Goal: Task Accomplishment & Management: Manage account settings

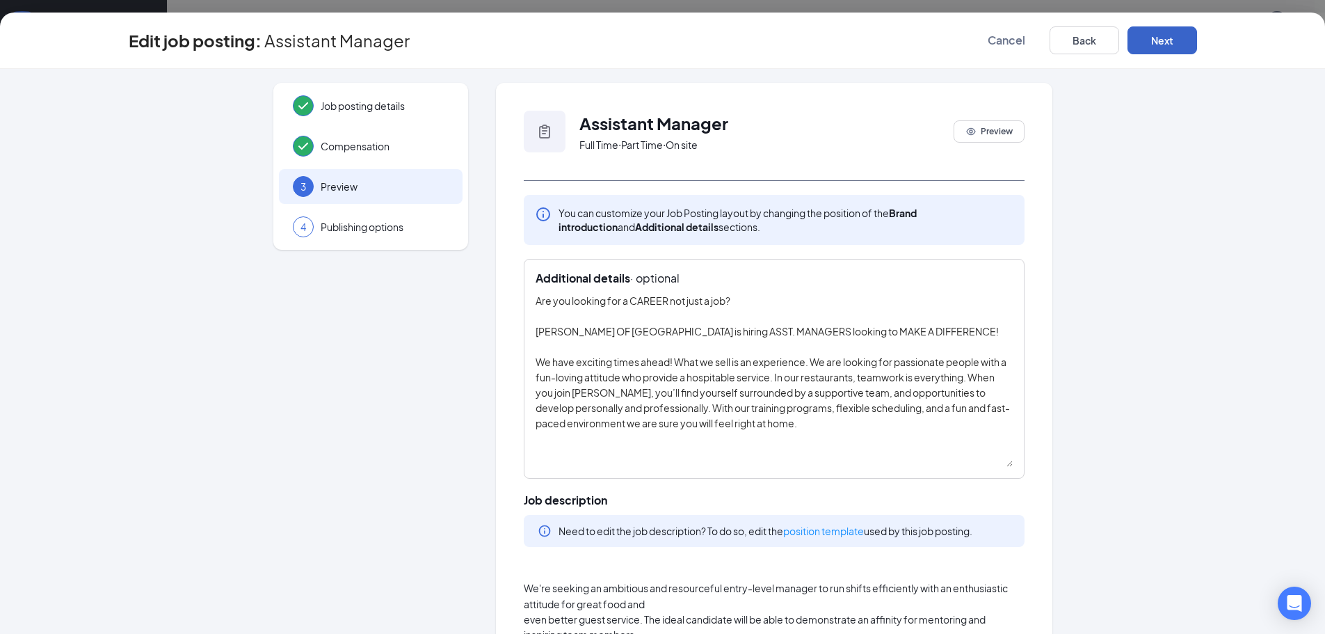
click at [1173, 45] on button "Next" at bounding box center [1162, 40] width 70 height 28
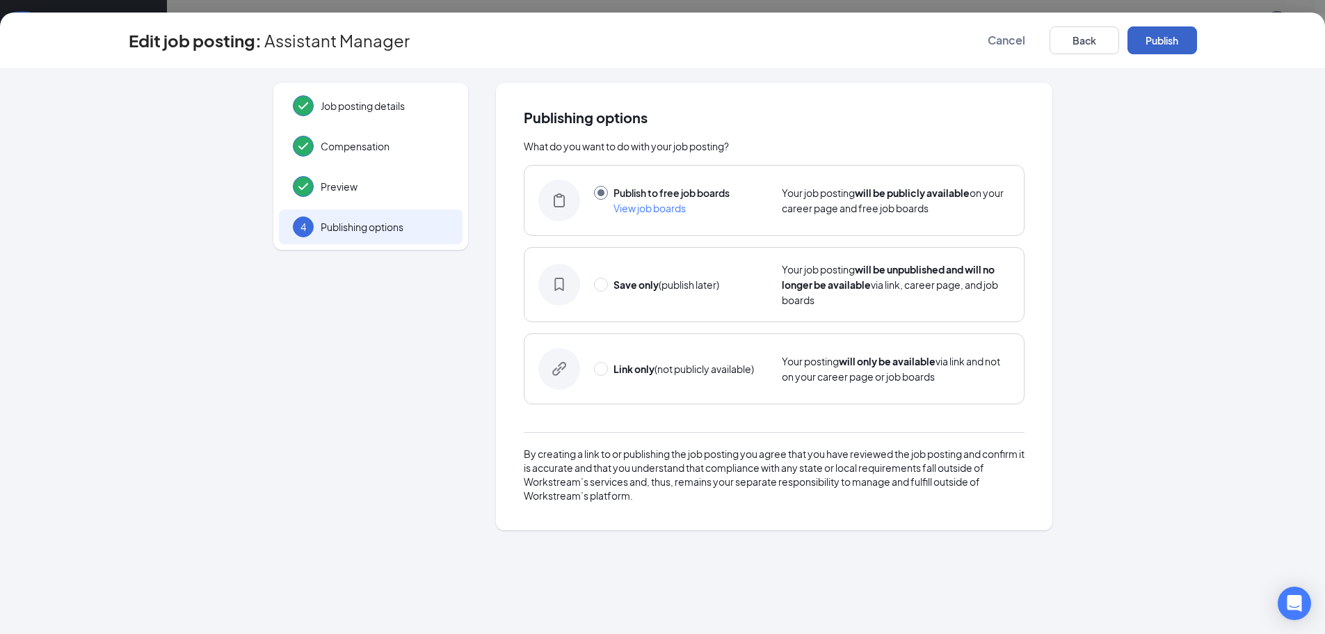
click at [1173, 45] on button "Publish" at bounding box center [1162, 40] width 70 height 28
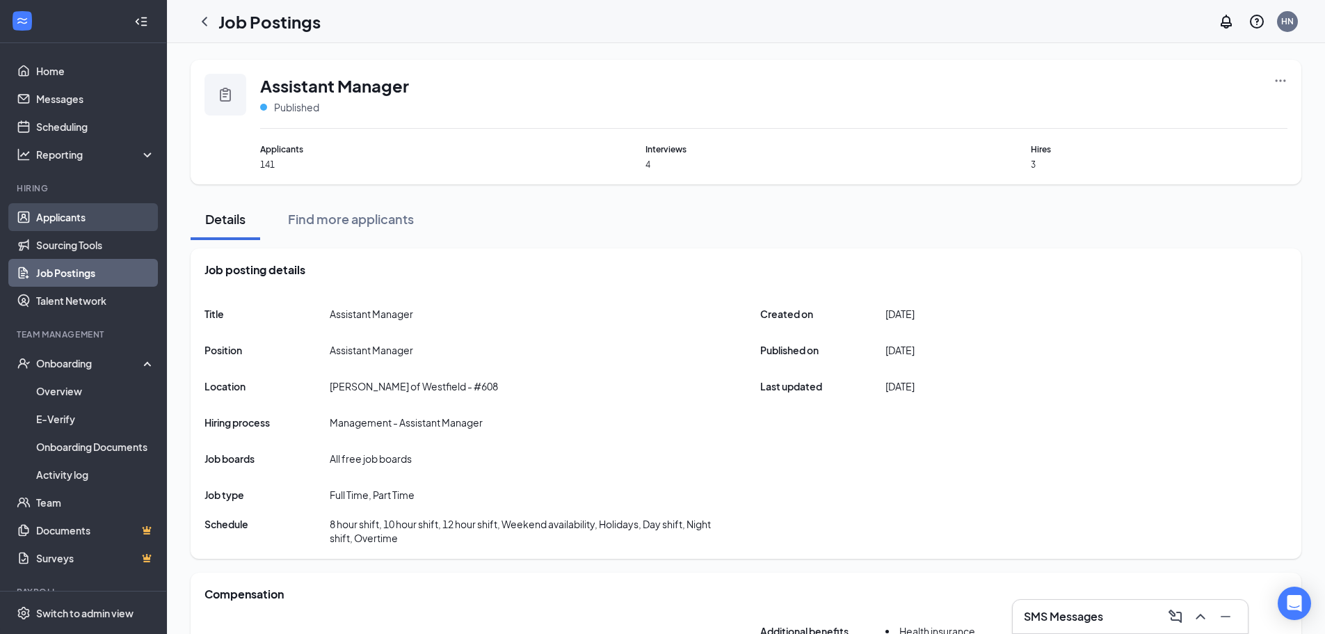
click at [54, 211] on link "Applicants" at bounding box center [95, 217] width 119 height 28
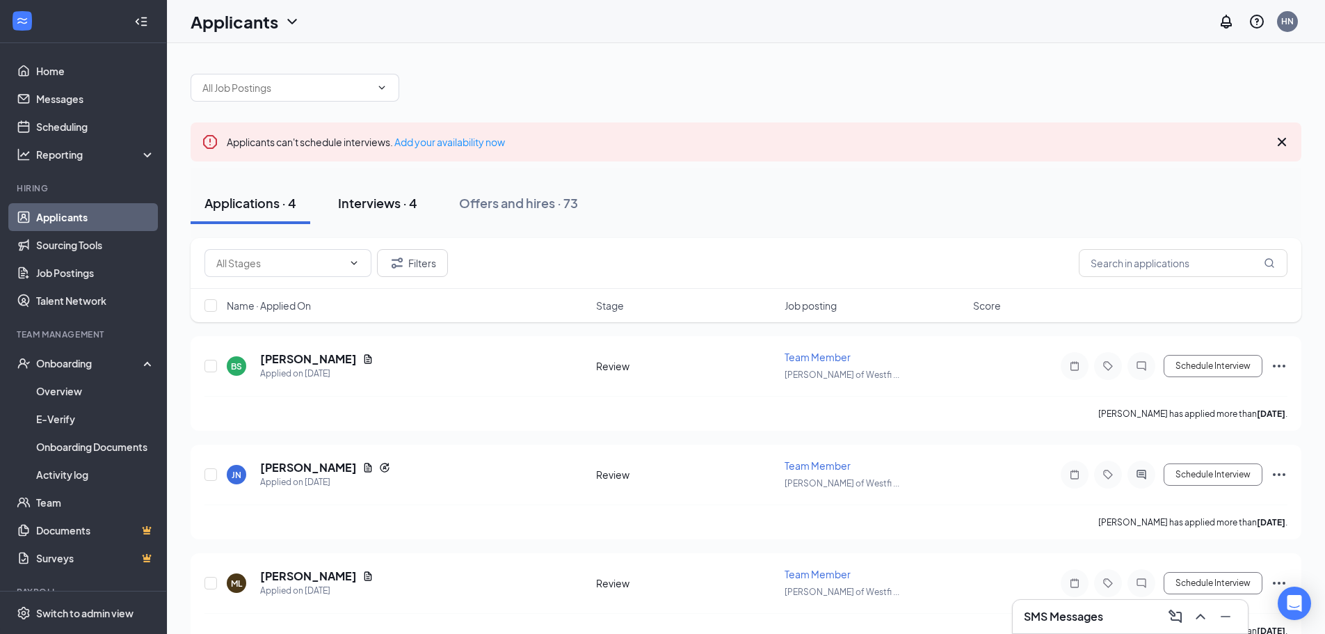
click at [389, 207] on div "Interviews · 4" at bounding box center [377, 202] width 79 height 17
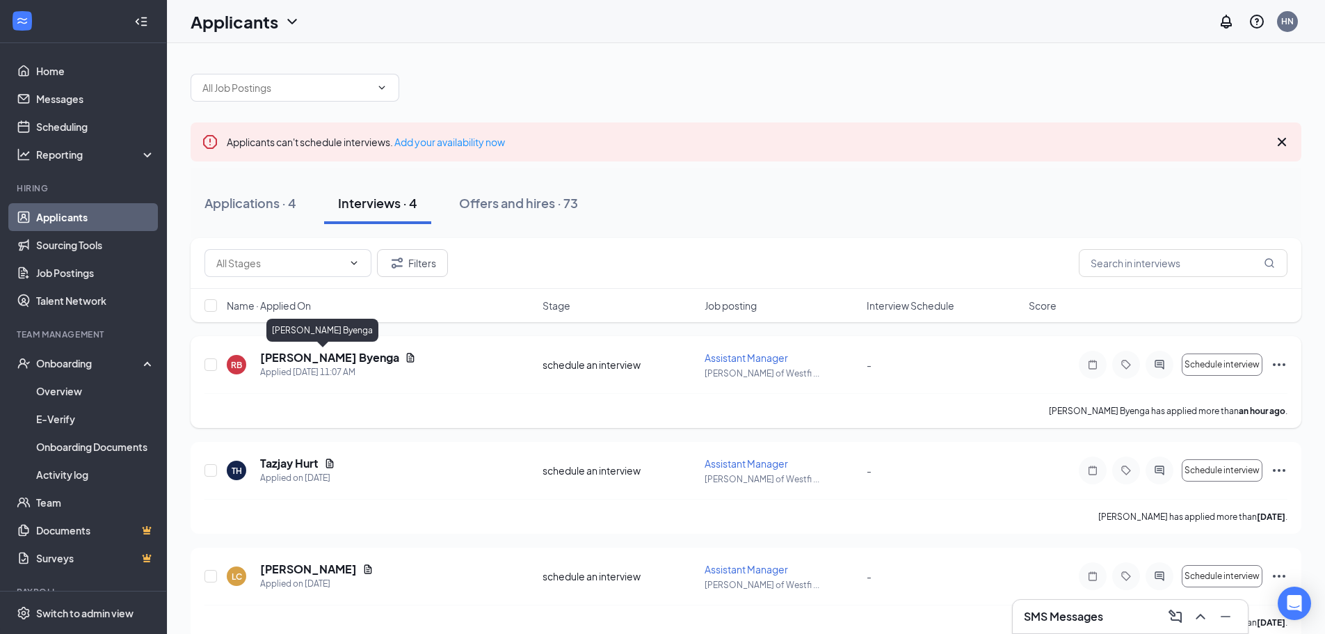
click at [320, 360] on h5 "[PERSON_NAME] Byenga" at bounding box center [329, 357] width 139 height 15
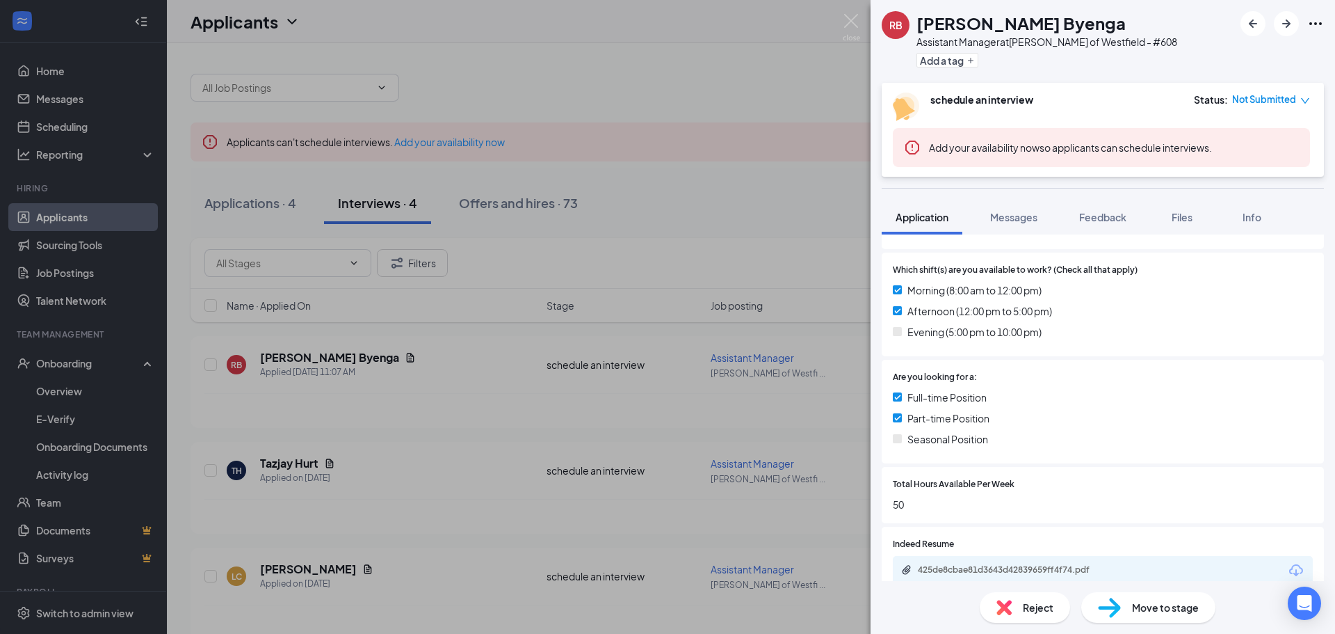
scroll to position [293, 0]
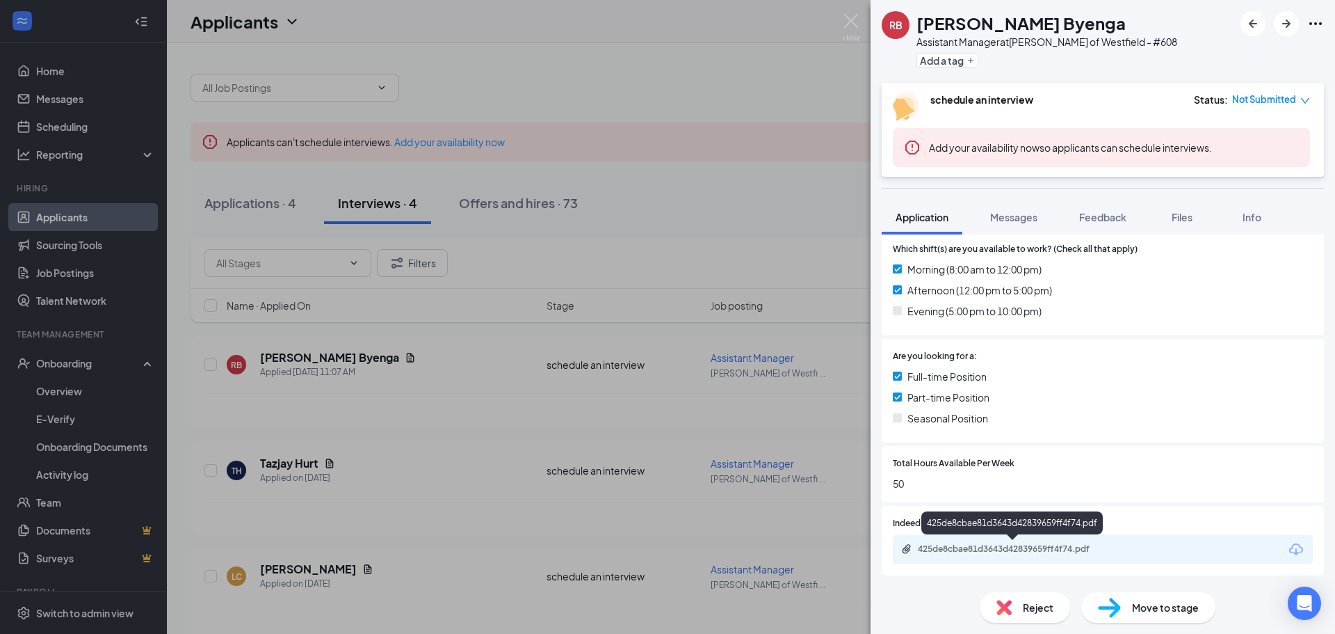
click at [992, 544] on div "425de8cbae81d3643d42839659ff4f74.pdf" at bounding box center [1015, 548] width 195 height 11
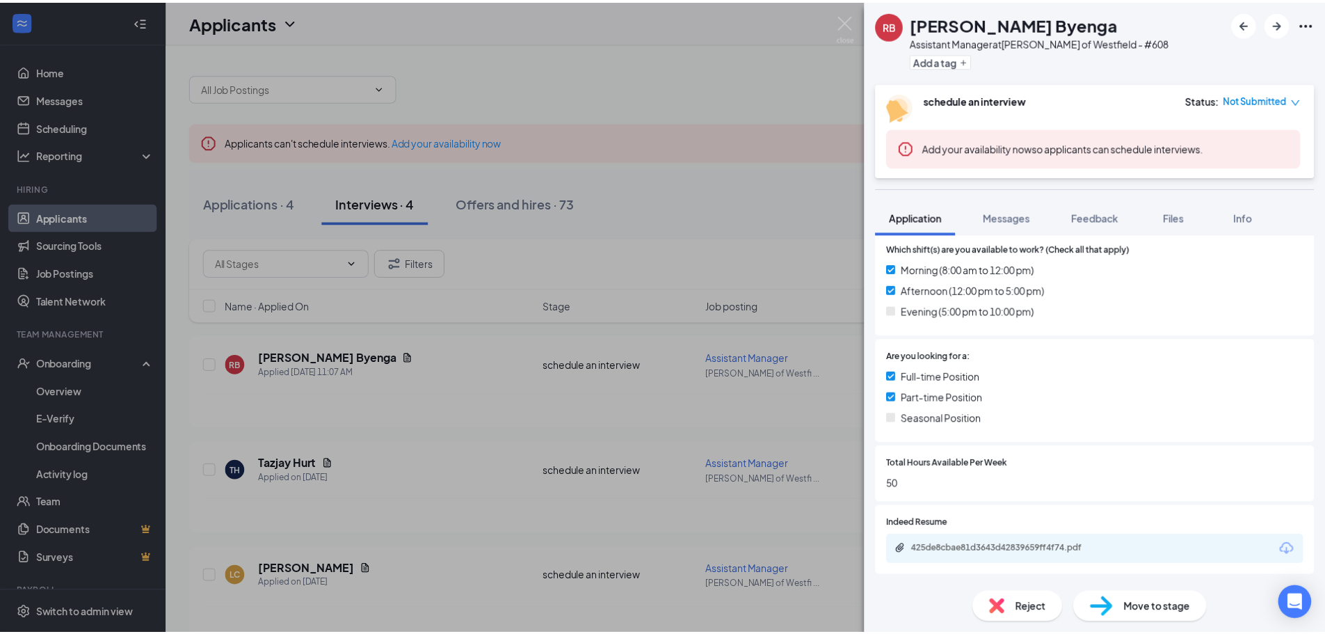
scroll to position [289, 0]
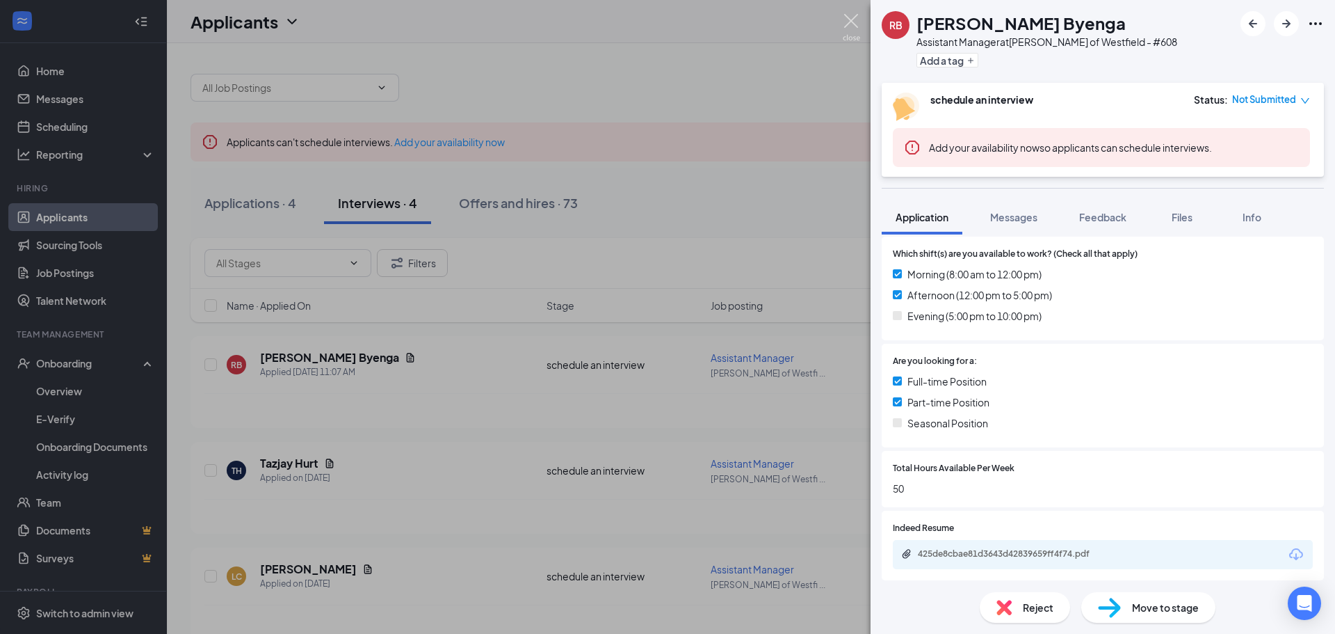
click at [855, 22] on img at bounding box center [851, 27] width 17 height 27
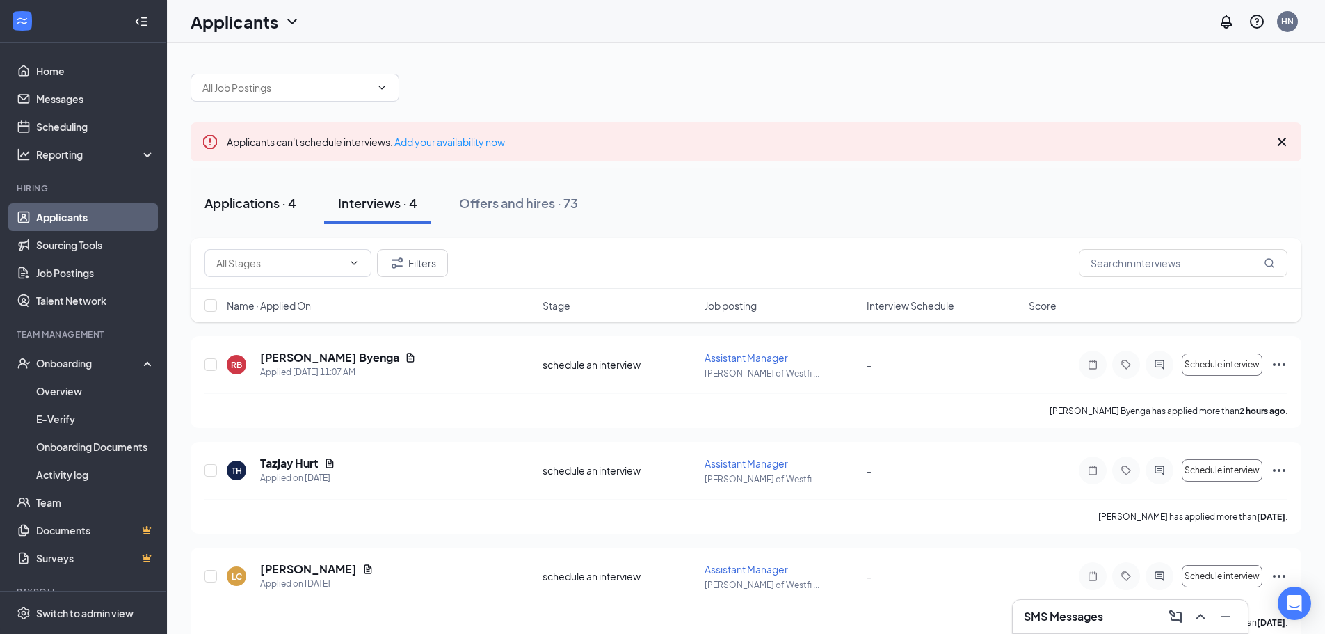
click at [254, 205] on div "Applications · 4" at bounding box center [250, 202] width 92 height 17
